Goal: Task Accomplishment & Management: Use online tool/utility

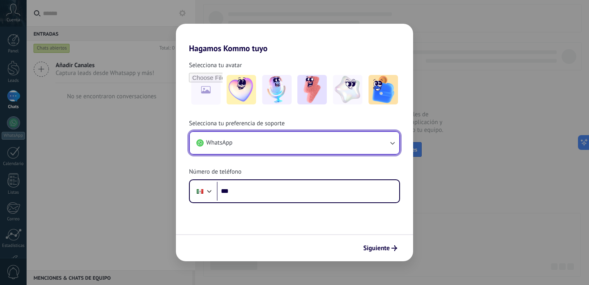
click at [308, 149] on button "WhatsApp" at bounding box center [294, 143] width 209 height 22
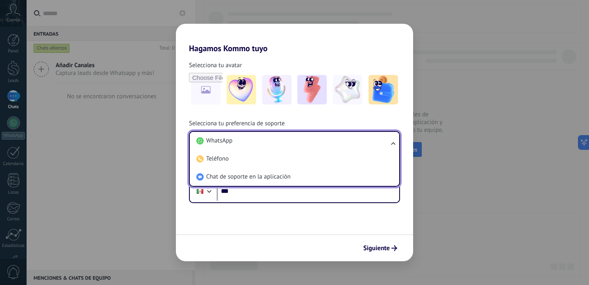
click at [308, 149] on li "WhatsApp" at bounding box center [293, 141] width 200 height 18
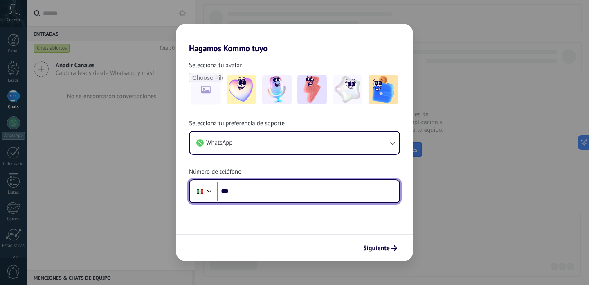
click at [290, 191] on input "***" at bounding box center [308, 191] width 182 height 19
type input "**********"
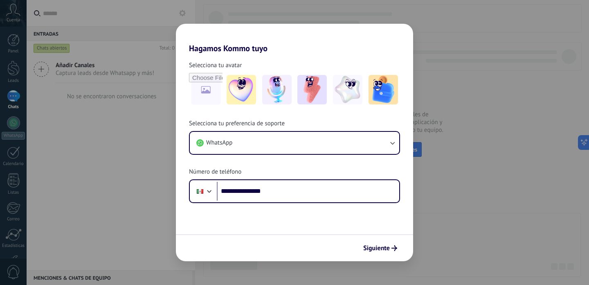
click at [370, 240] on div "Siguiente" at bounding box center [294, 247] width 237 height 27
click at [370, 246] on span "Siguiente" at bounding box center [376, 248] width 27 height 6
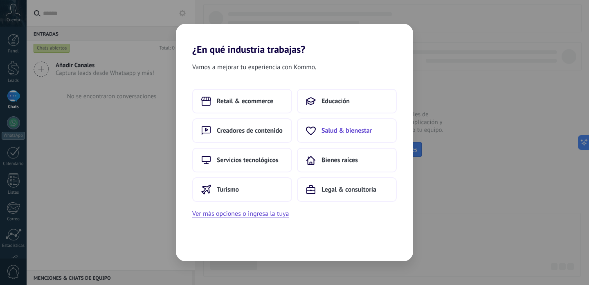
click at [333, 131] on span "Salud & bienestar" at bounding box center [347, 130] width 50 height 8
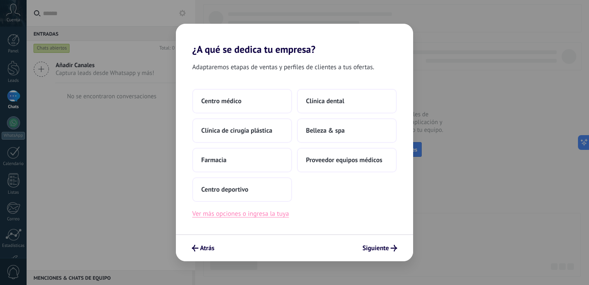
click at [282, 215] on button "Ver más opciones o ingresa la tuya" at bounding box center [240, 213] width 97 height 11
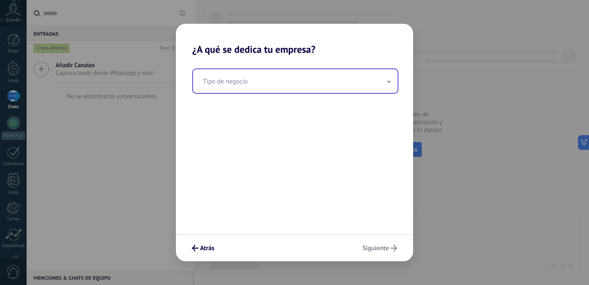
click at [254, 88] on input "text" at bounding box center [295, 81] width 205 height 24
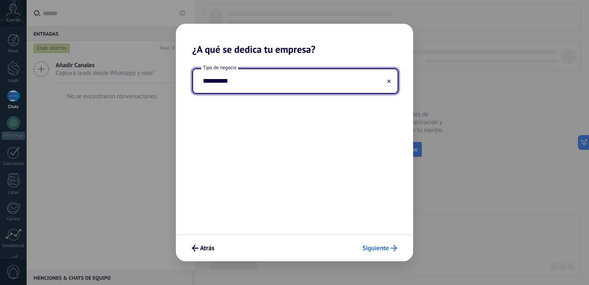
type input "**********"
click at [387, 251] on span "Siguiente" at bounding box center [375, 248] width 27 height 6
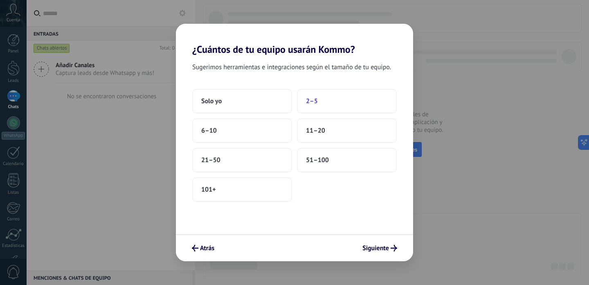
click at [306, 108] on button "2–5" at bounding box center [347, 101] width 100 height 25
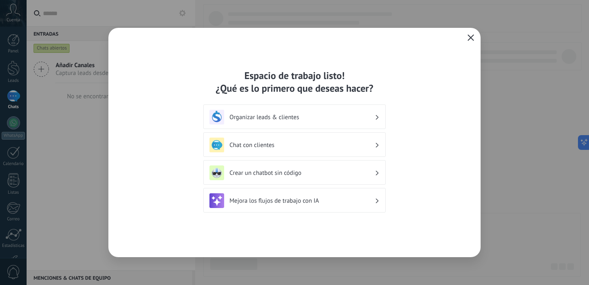
click at [276, 113] on div "Organizar leads & clientes" at bounding box center [294, 117] width 170 height 15
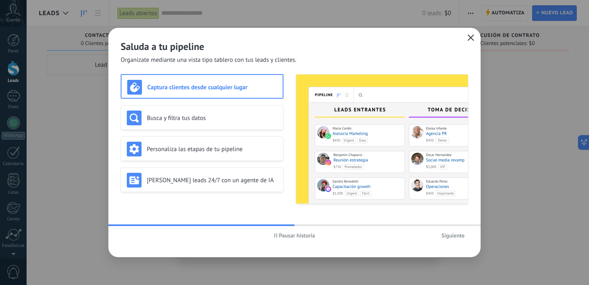
click at [188, 87] on h3 "Captura clientes desde cualquier lugar" at bounding box center [212, 87] width 130 height 8
click at [447, 234] on span "Siguiente" at bounding box center [452, 235] width 23 height 6
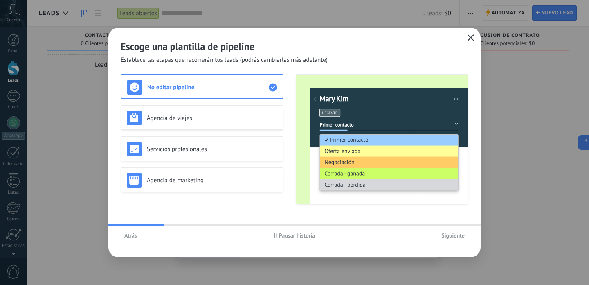
click at [447, 234] on span "Siguiente" at bounding box center [452, 235] width 23 height 6
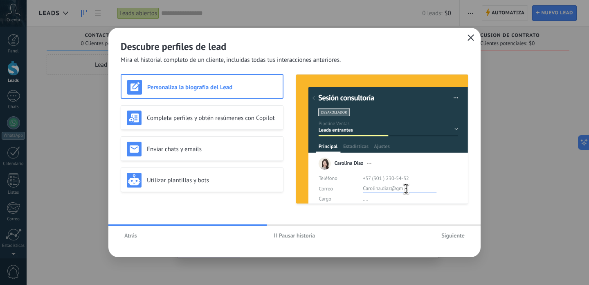
click at [447, 234] on span "Siguiente" at bounding box center [452, 235] width 23 height 6
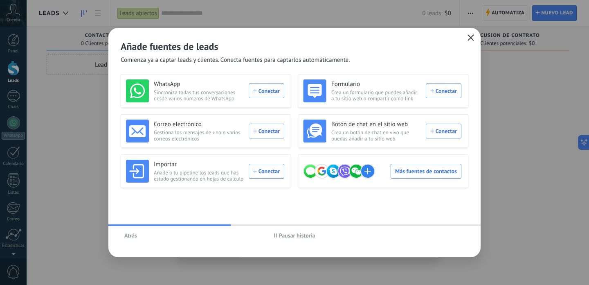
click at [291, 85] on div "WhatsApp Sincroniza todas tus conversaciones desde varios números de WhatsApp. …" at bounding box center [295, 131] width 348 height 114
click at [275, 88] on div "WhatsApp Sincroniza todas tus conversaciones desde varios números de WhatsApp. …" at bounding box center [205, 90] width 158 height 23
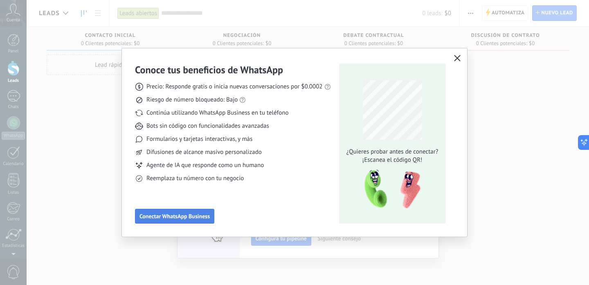
click at [207, 218] on span "Conectar WhatsApp Business" at bounding box center [175, 216] width 70 height 6
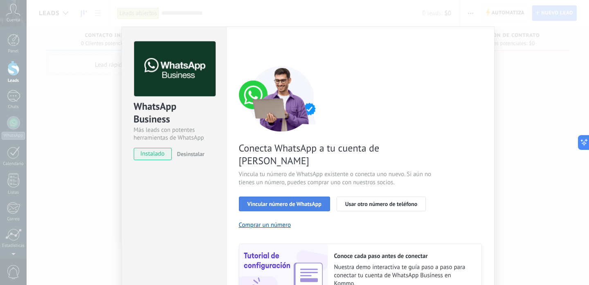
click at [303, 201] on span "Vincular número de WhatsApp" at bounding box center [285, 204] width 74 height 6
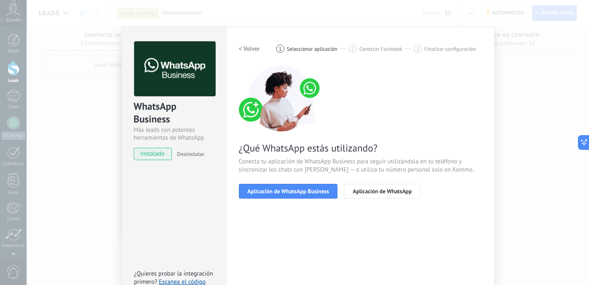
click at [303, 194] on span "Aplicación de WhatsApp Business" at bounding box center [289, 191] width 82 height 6
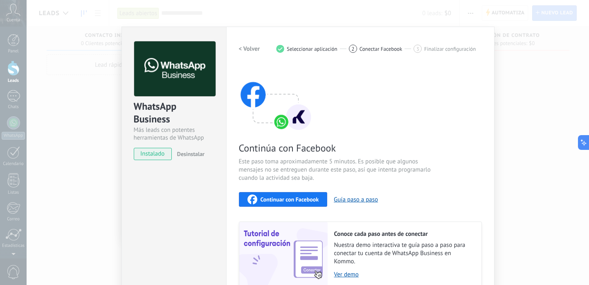
click at [49, 141] on div "WhatsApp Business Más leads con potentes herramientas de WhatsApp instalado Des…" at bounding box center [308, 142] width 563 height 285
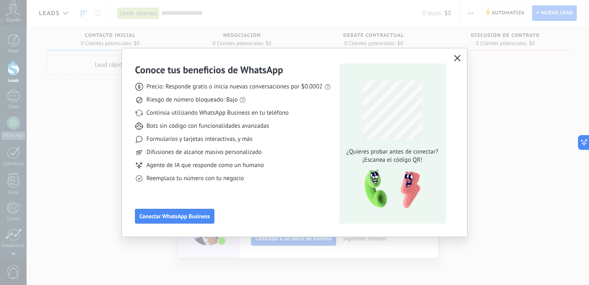
click at [49, 141] on div "Conoce tus beneficios de WhatsApp Precio: Responde gratis o inicia nuevas conve…" at bounding box center [294, 142] width 589 height 285
